Goal: Task Accomplishment & Management: Use online tool/utility

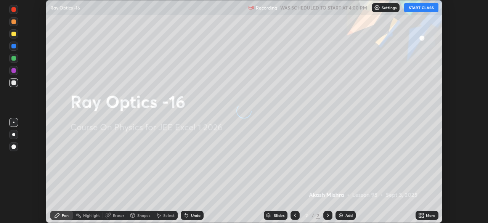
scroll to position [223, 488]
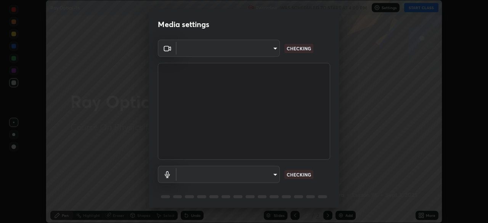
type input "5b0ce39d11be3a435715daab6ad7fa25508616855f5d18a60cdf0faa8df0ce2b"
click at [272, 174] on body "Erase all Ray Optics -16 Recording WAS SCHEDULED TO START AT 4:00 PM Settings S…" at bounding box center [244, 111] width 488 height 223
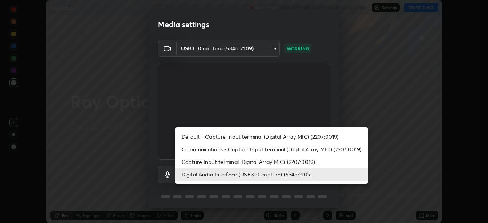
click at [244, 165] on li "Capture Input terminal (Digital Array MIC) (2207:0019)" at bounding box center [272, 162] width 192 height 13
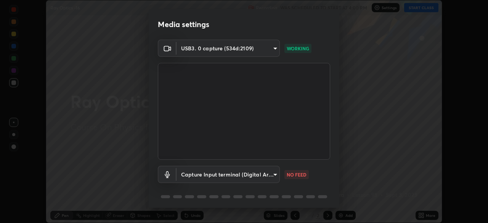
click at [243, 174] on body "Erase all Ray Optics -16 Recording WAS SCHEDULED TO START AT 4:00 PM Settings S…" at bounding box center [244, 111] width 488 height 223
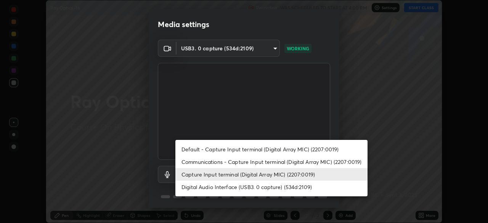
click at [241, 185] on li "Digital Audio Interface (USB3. 0 capture) (534d:2109)" at bounding box center [272, 187] width 192 height 13
type input "a1042adff76ea4b5505a52ff3a0232de4086f7e529f4609d60403d5288817579"
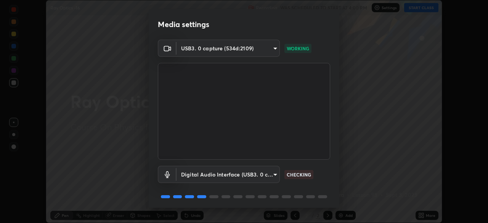
scroll to position [27, 0]
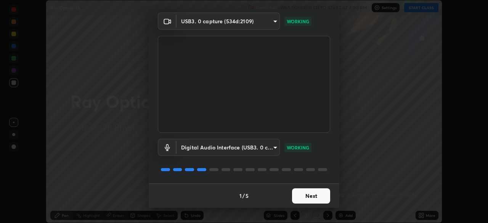
click at [305, 195] on button "Next" at bounding box center [311, 196] width 38 height 15
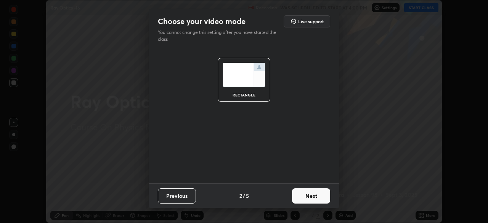
click at [308, 195] on button "Next" at bounding box center [311, 196] width 38 height 15
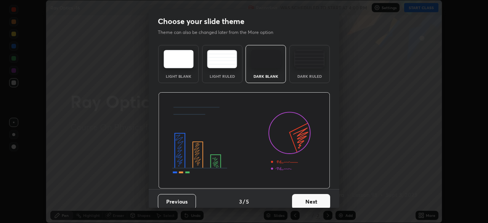
click at [312, 198] on button "Next" at bounding box center [311, 201] width 38 height 15
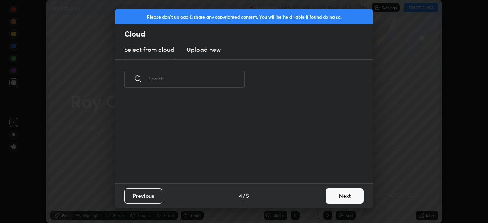
click at [334, 194] on button "Next" at bounding box center [345, 196] width 38 height 15
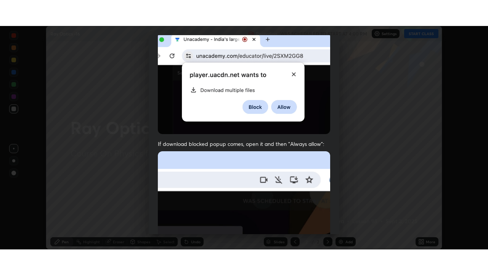
scroll to position [183, 0]
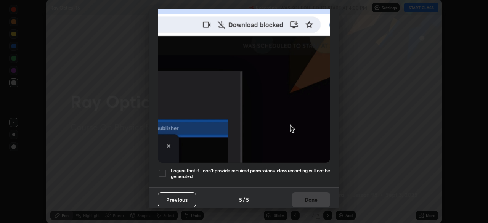
click at [273, 175] on h5 "I agree that if I don't provide required permissions, class recording will not …" at bounding box center [251, 174] width 160 height 12
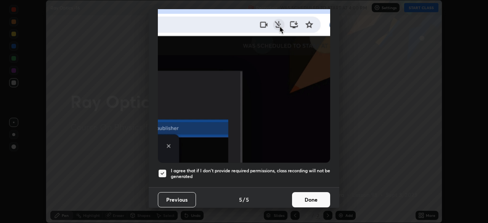
click at [305, 192] on button "Done" at bounding box center [311, 199] width 38 height 15
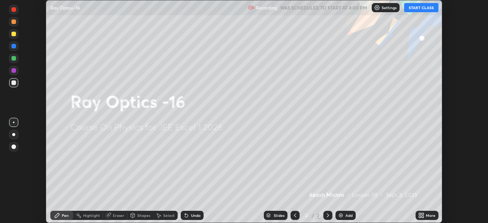
click at [415, 7] on button "START CLASS" at bounding box center [422, 7] width 34 height 9
click at [420, 214] on icon at bounding box center [420, 214] width 2 height 2
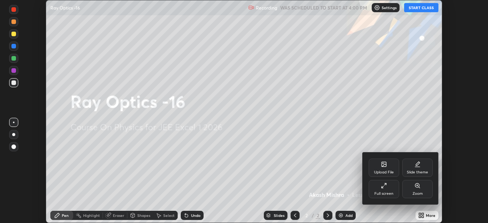
click at [384, 190] on div "Full screen" at bounding box center [384, 189] width 31 height 18
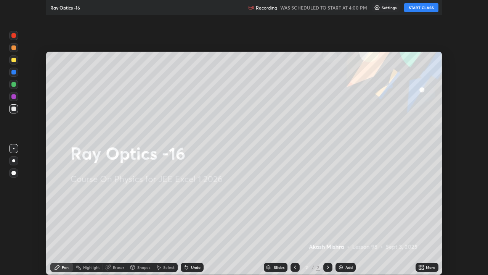
scroll to position [275, 488]
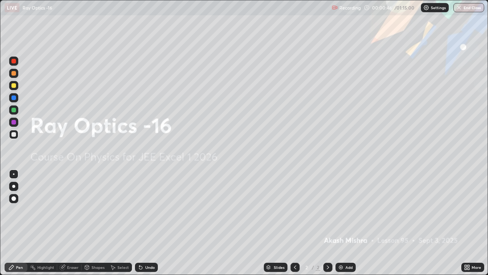
click at [344, 223] on div "Add" at bounding box center [346, 267] width 20 height 9
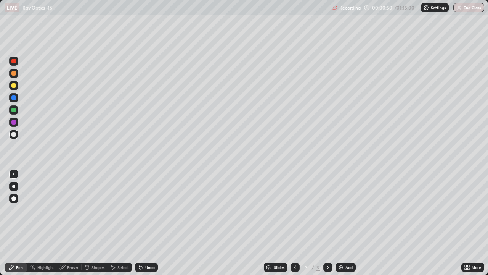
click at [13, 135] on div at bounding box center [13, 134] width 5 height 5
click at [149, 223] on div "Undo" at bounding box center [150, 267] width 10 height 4
click at [77, 223] on div "Eraser" at bounding box center [72, 267] width 11 height 4
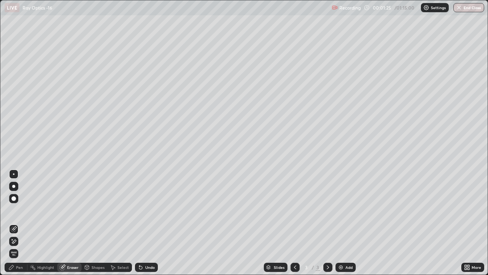
click at [21, 223] on div "Pen" at bounding box center [19, 267] width 7 height 4
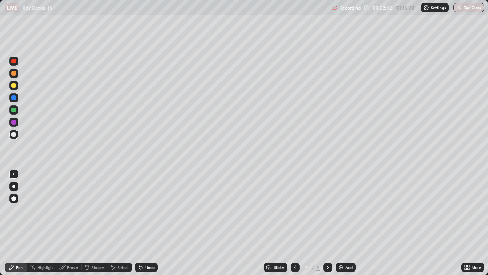
click at [15, 110] on div at bounding box center [13, 110] width 5 height 5
click at [14, 135] on div at bounding box center [13, 134] width 5 height 5
click at [15, 111] on div at bounding box center [13, 110] width 5 height 5
click at [12, 87] on div at bounding box center [13, 85] width 5 height 5
click at [16, 75] on div at bounding box center [13, 73] width 9 height 9
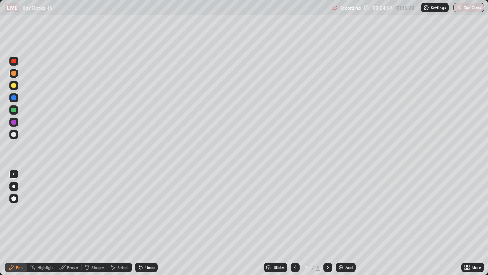
click at [148, 223] on div "Undo" at bounding box center [150, 267] width 10 height 4
click at [16, 111] on div at bounding box center [13, 110] width 5 height 5
click at [141, 223] on icon at bounding box center [141, 267] width 6 height 6
click at [150, 223] on div "Undo" at bounding box center [150, 267] width 10 height 4
click at [148, 223] on div "Undo" at bounding box center [150, 267] width 10 height 4
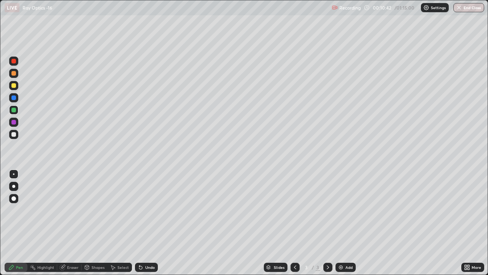
click at [350, 223] on div "Add" at bounding box center [349, 267] width 7 height 4
click at [91, 223] on div "Shapes" at bounding box center [95, 267] width 26 height 9
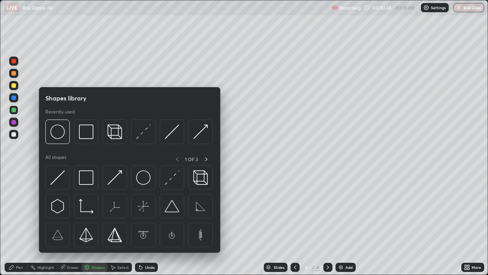
click at [17, 223] on div "Pen" at bounding box center [19, 267] width 7 height 4
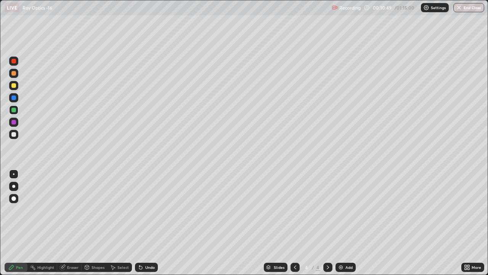
click at [15, 135] on div at bounding box center [13, 134] width 5 height 5
click at [148, 223] on div "Undo" at bounding box center [150, 267] width 10 height 4
click at [147, 223] on div "Undo" at bounding box center [150, 267] width 10 height 4
click at [145, 223] on div "Undo" at bounding box center [150, 267] width 10 height 4
click at [148, 223] on div "Undo" at bounding box center [150, 267] width 10 height 4
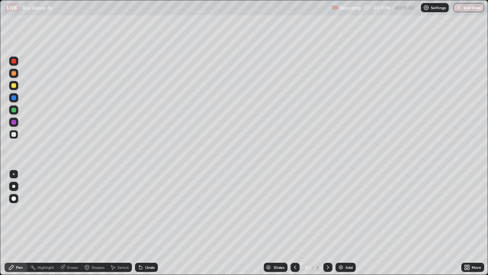
click at [148, 223] on div "Undo" at bounding box center [146, 267] width 23 height 9
click at [14, 86] on div at bounding box center [13, 85] width 5 height 5
click at [462, 3] on button "End Class" at bounding box center [469, 7] width 31 height 9
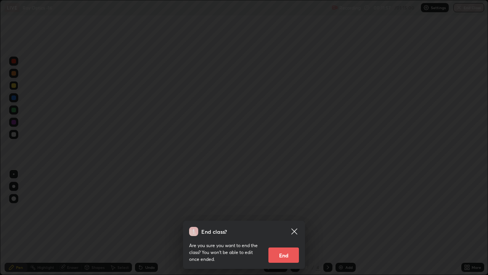
click at [295, 223] on icon at bounding box center [294, 231] width 9 height 9
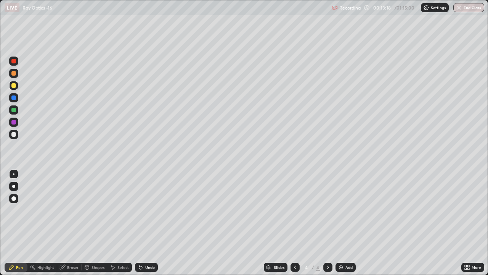
click at [15, 132] on div at bounding box center [13, 134] width 9 height 9
click at [145, 223] on div "Undo" at bounding box center [150, 267] width 10 height 4
click at [149, 223] on div "Undo" at bounding box center [150, 267] width 10 height 4
click at [146, 223] on div "Undo" at bounding box center [150, 267] width 10 height 4
click at [14, 89] on div at bounding box center [13, 85] width 9 height 9
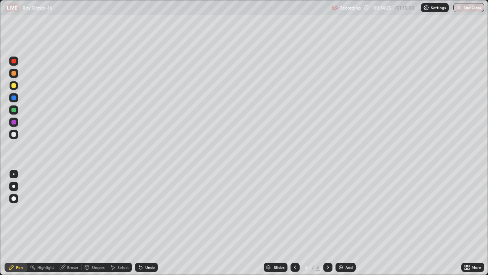
click at [147, 223] on div "Undo" at bounding box center [150, 267] width 10 height 4
click at [148, 223] on div "Undo" at bounding box center [150, 267] width 10 height 4
click at [143, 223] on div "Undo" at bounding box center [146, 267] width 23 height 9
click at [145, 223] on div "Undo" at bounding box center [150, 267] width 10 height 4
click at [152, 223] on div "Undo" at bounding box center [150, 267] width 10 height 4
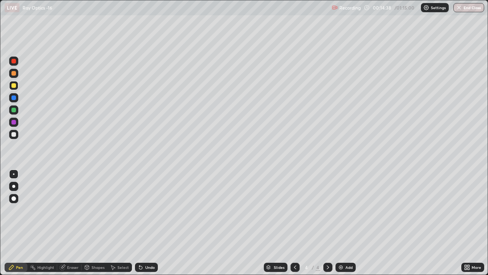
click at [156, 223] on div "Undo" at bounding box center [146, 267] width 23 height 9
click at [152, 223] on div "Undo" at bounding box center [146, 267] width 23 height 9
click at [146, 223] on div "Undo" at bounding box center [150, 267] width 10 height 4
click at [18, 134] on div at bounding box center [13, 134] width 9 height 9
click at [15, 87] on div at bounding box center [13, 85] width 5 height 5
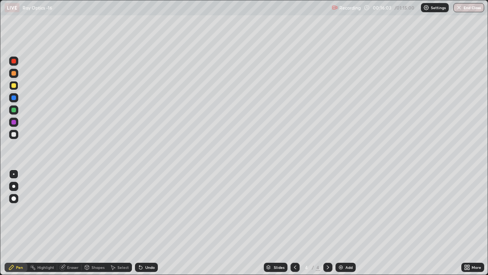
click at [147, 223] on div "Undo" at bounding box center [150, 267] width 10 height 4
click at [145, 223] on div "Undo" at bounding box center [150, 267] width 10 height 4
click at [146, 223] on div "Undo" at bounding box center [146, 267] width 23 height 9
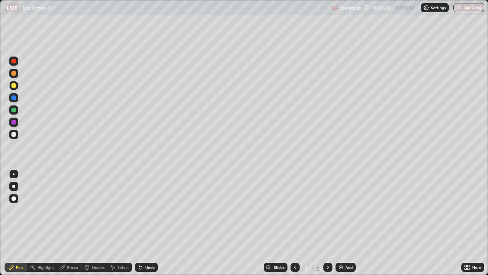
click at [148, 223] on div "Undo" at bounding box center [150, 267] width 10 height 4
click at [143, 223] on icon at bounding box center [141, 267] width 6 height 6
click at [140, 223] on icon at bounding box center [140, 267] width 3 height 3
click at [140, 223] on div "Undo" at bounding box center [146, 267] width 23 height 9
click at [17, 176] on div at bounding box center [13, 173] width 9 height 9
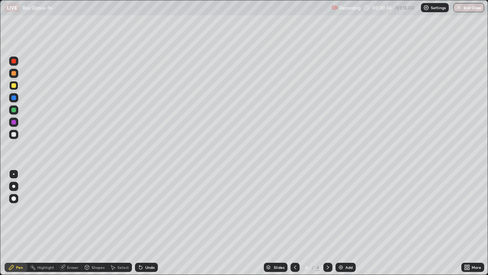
click at [146, 223] on div "Undo" at bounding box center [150, 267] width 10 height 4
click at [148, 223] on div "Undo" at bounding box center [150, 267] width 10 height 4
click at [145, 223] on div "Undo" at bounding box center [150, 267] width 10 height 4
click at [143, 223] on div "Undo" at bounding box center [146, 267] width 23 height 9
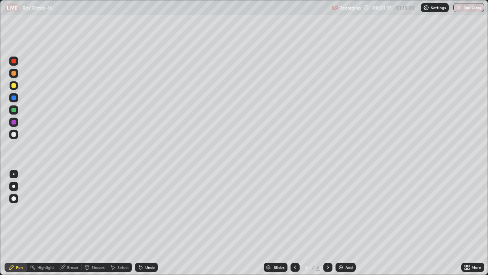
click at [145, 223] on div "Undo" at bounding box center [150, 267] width 10 height 4
click at [143, 223] on div "Undo" at bounding box center [146, 267] width 23 height 9
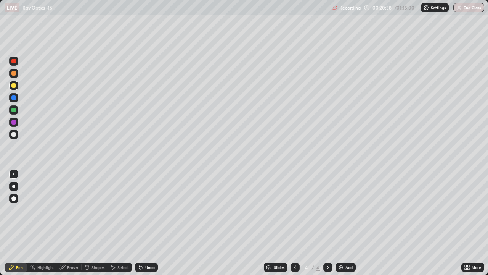
click at [145, 223] on div "Undo" at bounding box center [150, 267] width 10 height 4
click at [144, 223] on div "Undo" at bounding box center [146, 267] width 23 height 9
click at [145, 223] on div "Undo" at bounding box center [150, 267] width 10 height 4
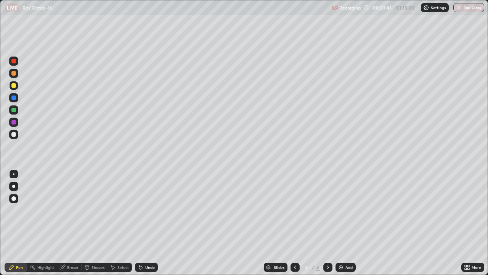
click at [118, 223] on div "Select" at bounding box center [123, 267] width 11 height 4
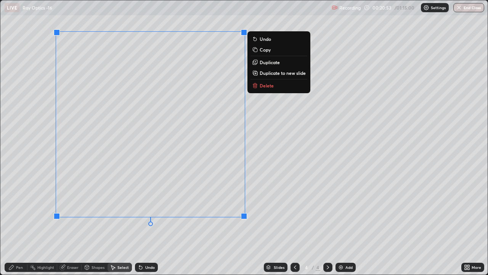
click at [145, 223] on div "Undo" at bounding box center [150, 267] width 10 height 4
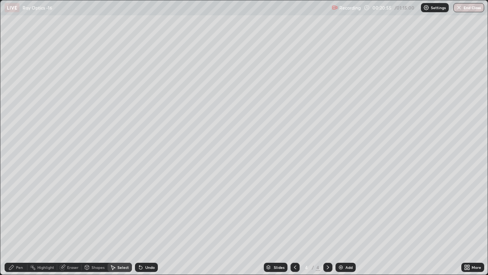
click at [70, 223] on div "Eraser" at bounding box center [72, 267] width 11 height 4
click at [116, 223] on div "Select" at bounding box center [120, 267] width 24 height 9
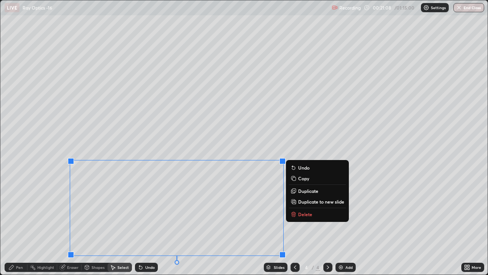
click at [210, 212] on div "0 ° Undo Copy Duplicate Duplicate to new slide Delete" at bounding box center [244, 137] width 488 height 274
click at [147, 223] on div "Undo" at bounding box center [145, 266] width 26 height 15
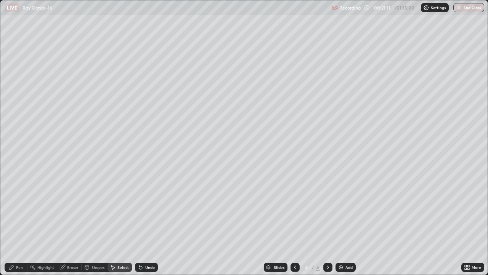
click at [146, 223] on div "Undo" at bounding box center [150, 267] width 10 height 4
click at [71, 223] on div "Eraser" at bounding box center [72, 267] width 11 height 4
click at [13, 223] on icon at bounding box center [11, 267] width 6 height 6
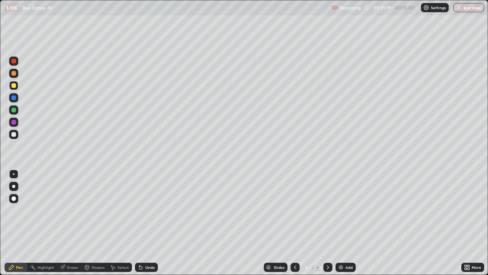
click at [15, 135] on div at bounding box center [13, 134] width 5 height 5
click at [15, 86] on div at bounding box center [13, 85] width 5 height 5
click at [148, 223] on div "Undo" at bounding box center [150, 267] width 10 height 4
click at [15, 75] on div at bounding box center [13, 73] width 5 height 5
click at [147, 223] on div "Undo" at bounding box center [150, 267] width 10 height 4
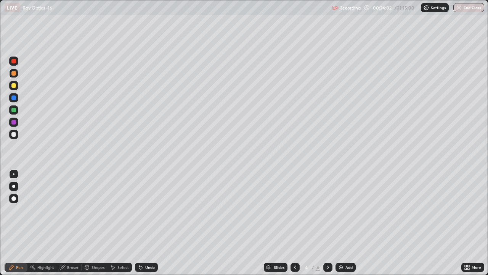
click at [147, 223] on div "Undo" at bounding box center [150, 267] width 10 height 4
click at [146, 223] on div "Undo" at bounding box center [150, 267] width 10 height 4
click at [145, 223] on div "Undo" at bounding box center [150, 267] width 10 height 4
click at [146, 223] on div "Undo" at bounding box center [150, 267] width 10 height 4
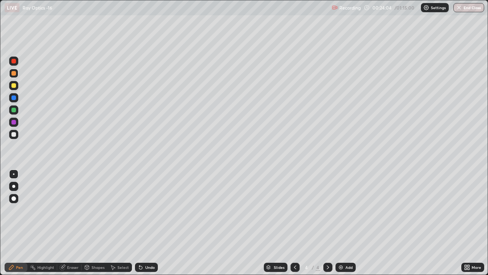
click at [146, 223] on div "Undo" at bounding box center [150, 267] width 10 height 4
click at [147, 223] on div "Undo" at bounding box center [150, 267] width 10 height 4
click at [144, 223] on div "Undo" at bounding box center [146, 267] width 23 height 9
click at [142, 223] on div "Undo" at bounding box center [146, 267] width 23 height 9
click at [342, 223] on img at bounding box center [341, 267] width 6 height 6
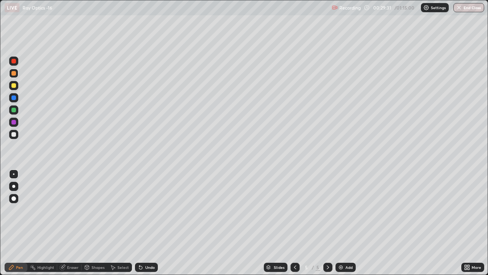
click at [18, 136] on div at bounding box center [13, 134] width 9 height 9
click at [150, 223] on div "Undo" at bounding box center [150, 267] width 10 height 4
click at [148, 223] on div "Undo" at bounding box center [150, 267] width 10 height 4
click at [150, 223] on div "Undo" at bounding box center [150, 267] width 10 height 4
click at [15, 110] on div at bounding box center [13, 110] width 5 height 5
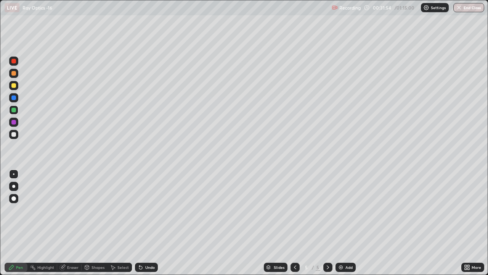
click at [14, 86] on div at bounding box center [13, 85] width 5 height 5
click at [148, 223] on div "Undo" at bounding box center [150, 267] width 10 height 4
click at [146, 223] on div "Undo" at bounding box center [150, 267] width 10 height 4
click at [143, 223] on icon at bounding box center [141, 267] width 6 height 6
click at [144, 223] on div "Undo" at bounding box center [146, 267] width 23 height 9
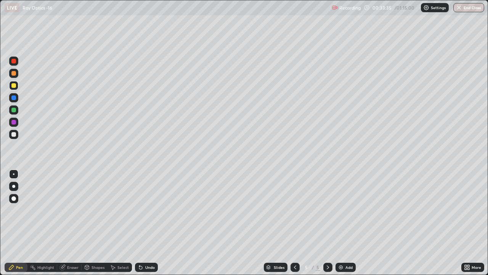
click at [145, 223] on div "Undo" at bounding box center [150, 267] width 10 height 4
click at [148, 223] on div "Undo" at bounding box center [150, 267] width 10 height 4
click at [144, 223] on div "Undo" at bounding box center [146, 267] width 23 height 9
click at [147, 223] on div "Undo" at bounding box center [146, 267] width 23 height 9
click at [146, 223] on div "Undo" at bounding box center [150, 267] width 10 height 4
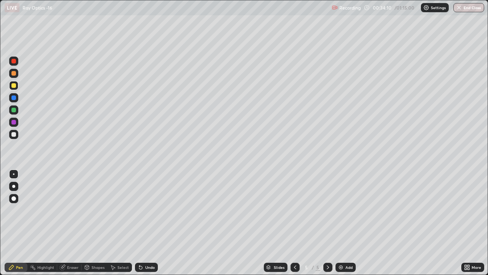
click at [13, 134] on div at bounding box center [13, 134] width 5 height 5
click at [151, 223] on div "Undo" at bounding box center [150, 267] width 10 height 4
click at [149, 223] on div "Undo" at bounding box center [150, 267] width 10 height 4
click at [148, 223] on div "Undo" at bounding box center [150, 267] width 10 height 4
click at [149, 223] on div "Undo" at bounding box center [150, 267] width 10 height 4
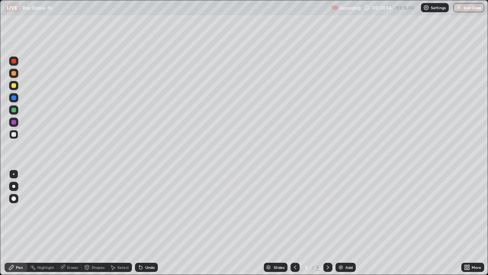
click at [149, 223] on div "Undo" at bounding box center [150, 267] width 10 height 4
click at [150, 223] on div "Undo" at bounding box center [150, 267] width 10 height 4
click at [147, 223] on div "Undo" at bounding box center [150, 267] width 10 height 4
click at [342, 223] on img at bounding box center [341, 267] width 6 height 6
click at [15, 86] on div at bounding box center [13, 85] width 5 height 5
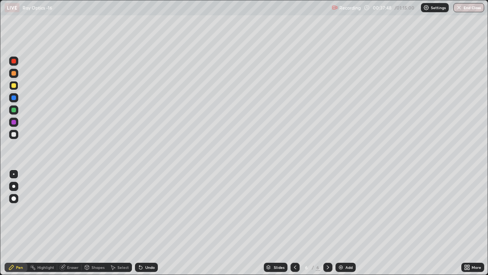
click at [143, 223] on div "Undo" at bounding box center [146, 267] width 23 height 9
click at [145, 223] on div "Undo" at bounding box center [150, 267] width 10 height 4
click at [146, 223] on div "Undo" at bounding box center [146, 267] width 23 height 9
click at [147, 223] on div "Undo" at bounding box center [146, 267] width 23 height 9
click at [150, 223] on div "Undo" at bounding box center [150, 267] width 10 height 4
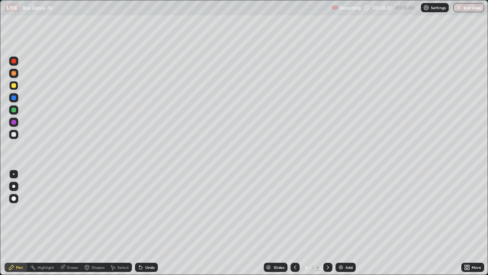
click at [153, 223] on div "Undo" at bounding box center [150, 267] width 10 height 4
click at [152, 223] on div "Undo" at bounding box center [150, 267] width 10 height 4
click at [76, 223] on div "Eraser" at bounding box center [69, 267] width 24 height 9
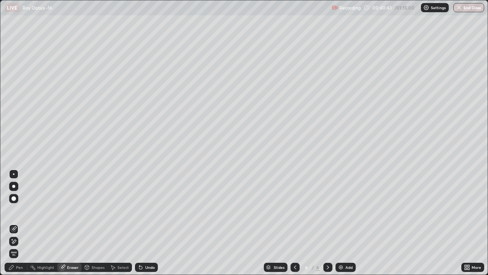
click at [18, 223] on div "Pen" at bounding box center [19, 267] width 7 height 4
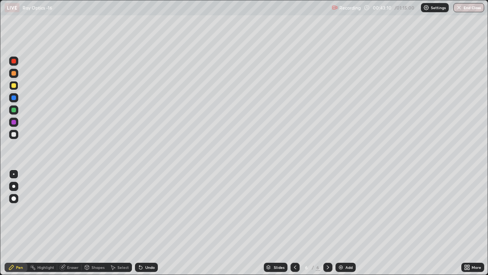
click at [345, 223] on div "Add" at bounding box center [346, 267] width 20 height 9
click at [14, 135] on div at bounding box center [13, 134] width 5 height 5
click at [146, 223] on div "Undo" at bounding box center [150, 267] width 10 height 4
click at [15, 86] on div at bounding box center [13, 85] width 5 height 5
click at [148, 223] on div "Undo" at bounding box center [150, 267] width 10 height 4
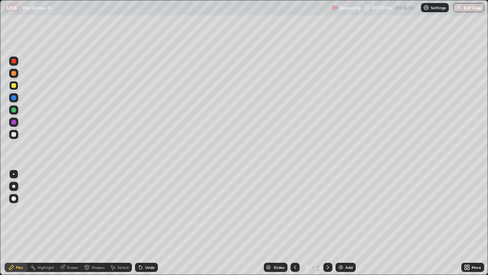
click at [149, 223] on div "Undo" at bounding box center [150, 267] width 10 height 4
click at [343, 223] on img at bounding box center [341, 267] width 6 height 6
click at [15, 73] on div at bounding box center [13, 73] width 5 height 5
click at [17, 135] on div at bounding box center [13, 134] width 9 height 9
click at [147, 223] on div "Undo" at bounding box center [150, 267] width 10 height 4
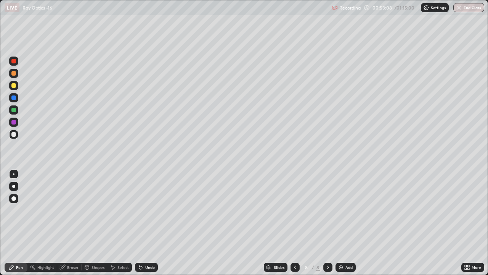
click at [15, 86] on div at bounding box center [13, 85] width 5 height 5
click at [147, 223] on div "Undo" at bounding box center [146, 267] width 23 height 9
click at [148, 223] on div "Undo" at bounding box center [150, 267] width 10 height 4
click at [14, 74] on div at bounding box center [13, 73] width 5 height 5
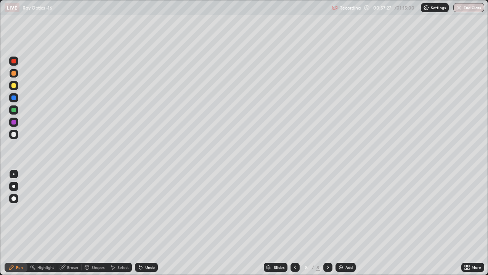
click at [149, 223] on div "Undo" at bounding box center [150, 267] width 10 height 4
click at [342, 223] on img at bounding box center [341, 267] width 6 height 6
click at [15, 135] on div at bounding box center [13, 134] width 5 height 5
click at [97, 223] on div "Shapes" at bounding box center [98, 267] width 13 height 4
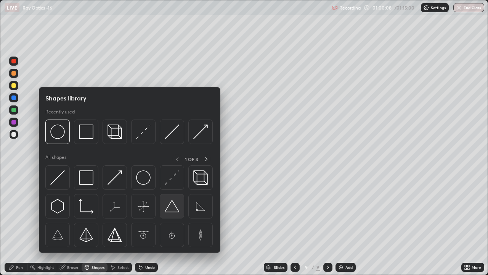
click at [175, 207] on img at bounding box center [172, 206] width 15 height 15
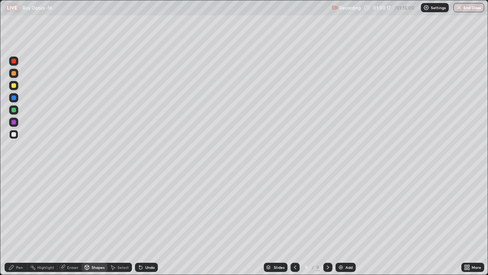
click at [124, 223] on div "Select" at bounding box center [120, 267] width 24 height 9
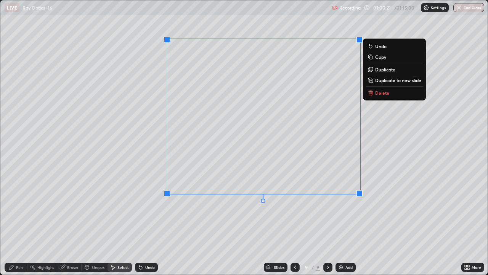
click at [273, 215] on div "0 ° Undo Copy Duplicate Duplicate to new slide Delete" at bounding box center [244, 137] width 488 height 274
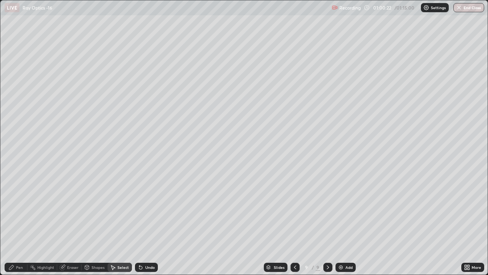
click at [19, 223] on div "Pen" at bounding box center [16, 267] width 23 height 9
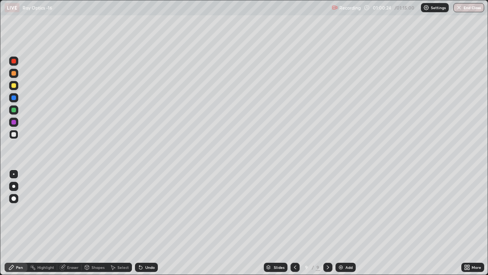
click at [17, 89] on div at bounding box center [13, 85] width 9 height 9
click at [150, 223] on div "Undo" at bounding box center [146, 267] width 23 height 9
click at [18, 112] on div at bounding box center [13, 109] width 9 height 9
click at [470, 8] on button "End Class" at bounding box center [469, 7] width 31 height 9
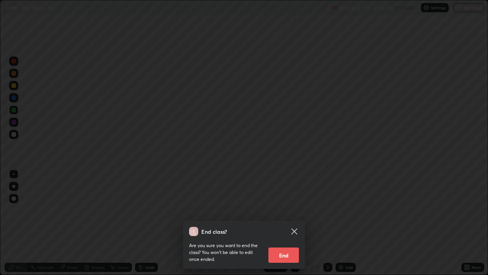
click at [278, 223] on button "End" at bounding box center [284, 254] width 31 height 15
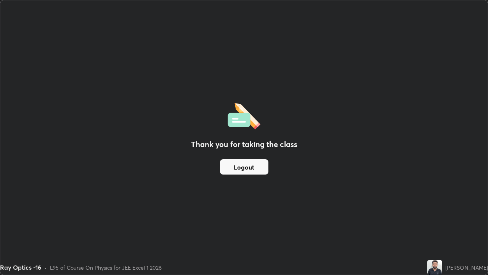
click at [251, 169] on button "Logout" at bounding box center [244, 166] width 48 height 15
